Goal: Information Seeking & Learning: Learn about a topic

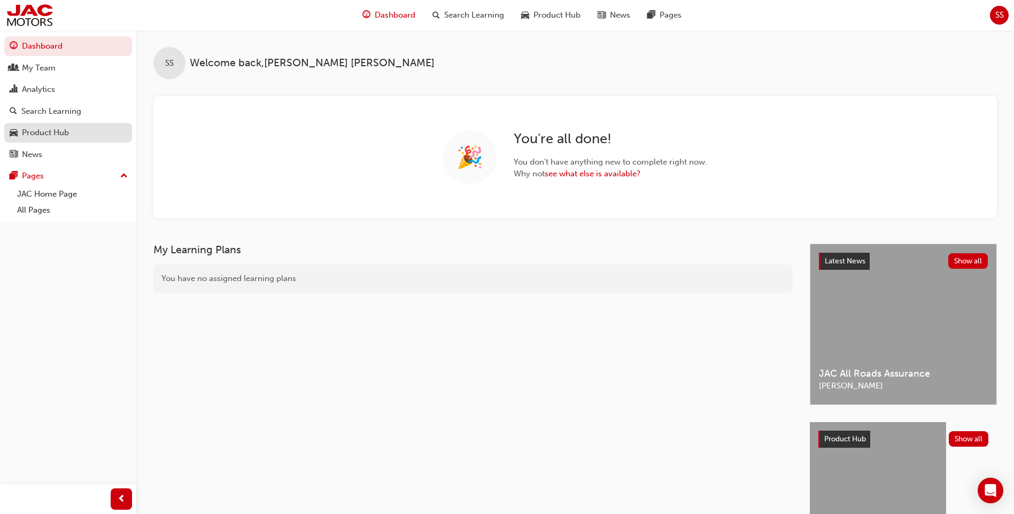
click at [68, 129] on div "Product Hub" at bounding box center [45, 133] width 47 height 12
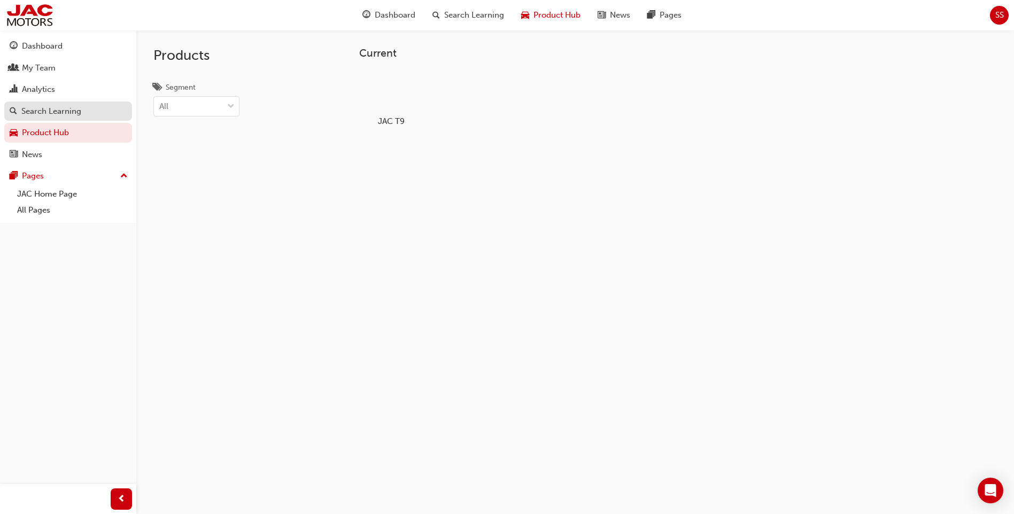
click at [68, 116] on div "Search Learning" at bounding box center [51, 111] width 60 height 12
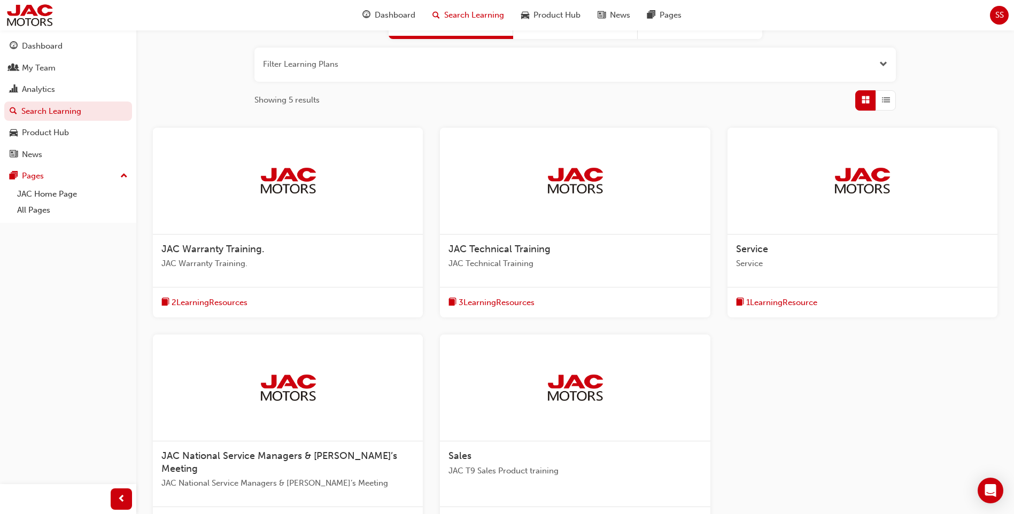
scroll to position [234, 0]
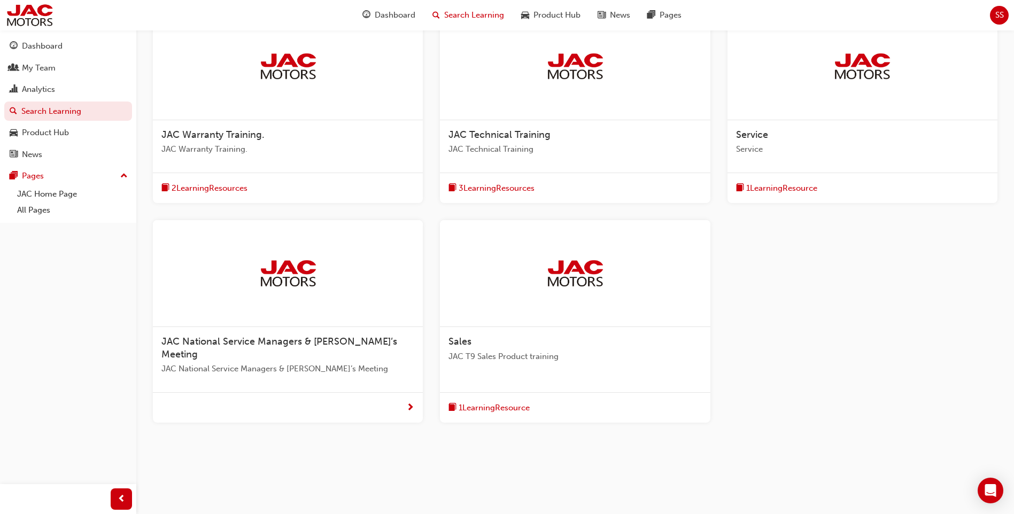
click at [847, 99] on div at bounding box center [863, 66] width 270 height 107
